Goal: Navigation & Orientation: Find specific page/section

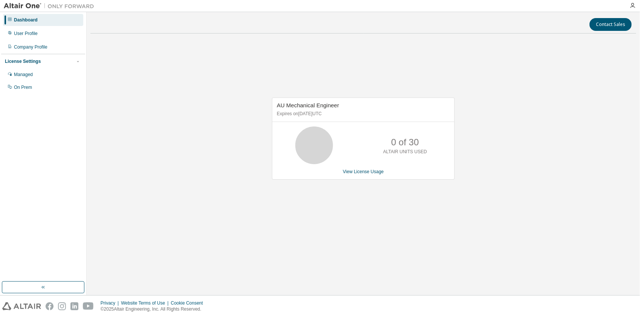
click at [25, 21] on div "Dashboard" at bounding box center [26, 20] width 24 height 6
click at [26, 33] on div "User Profile" at bounding box center [26, 33] width 24 height 6
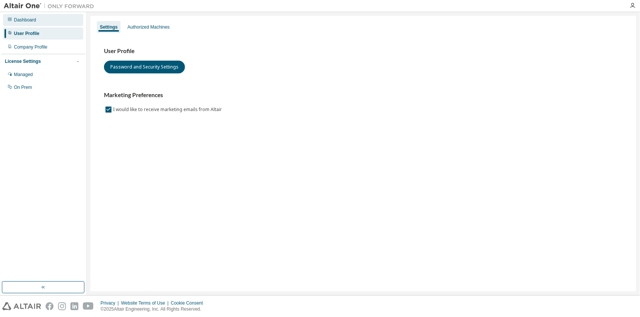
click at [28, 20] on div "Dashboard" at bounding box center [25, 20] width 22 height 6
